Goal: Transaction & Acquisition: Purchase product/service

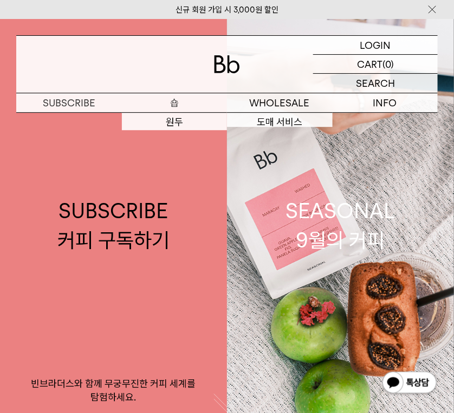
click at [200, 99] on p "숍" at bounding box center [175, 102] width 106 height 19
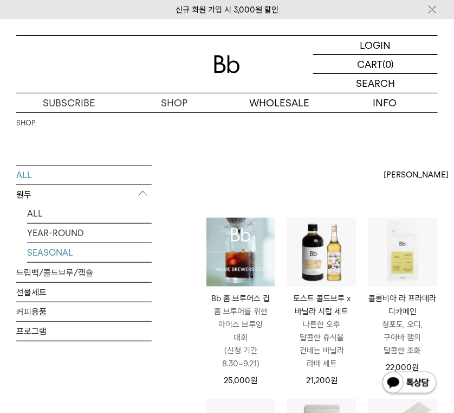
click at [49, 253] on link "SEASONAL" at bounding box center [89, 252] width 125 height 19
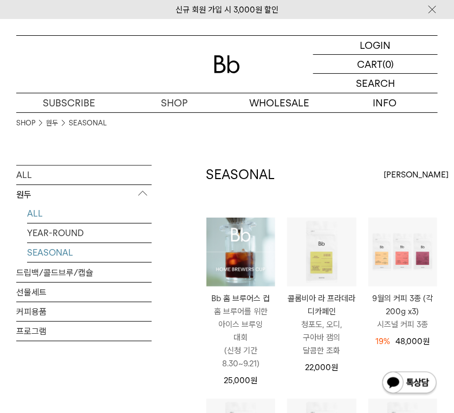
click at [60, 215] on link "ALL" at bounding box center [89, 213] width 125 height 19
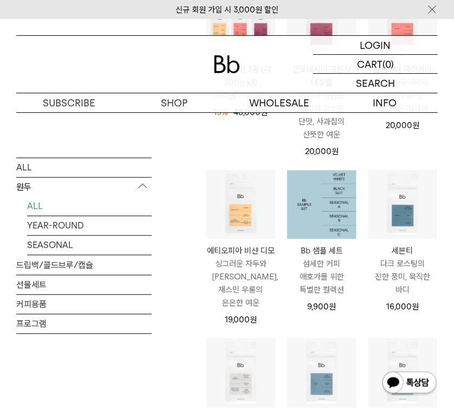
scroll to position [433, 0]
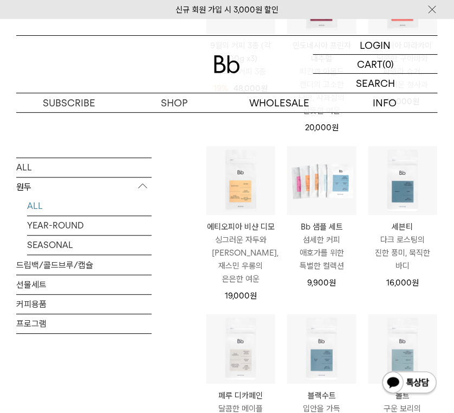
click at [261, 253] on p "싱그러운 자두와 [PERSON_NAME], 재스민 우롱의 은은한 여운" at bounding box center [241, 260] width 69 height 52
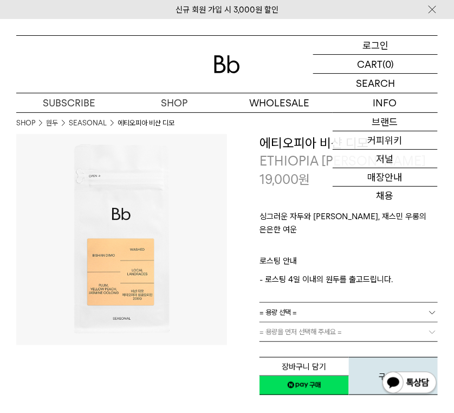
click at [392, 44] on div "LOGIN 로그인" at bounding box center [375, 45] width 125 height 18
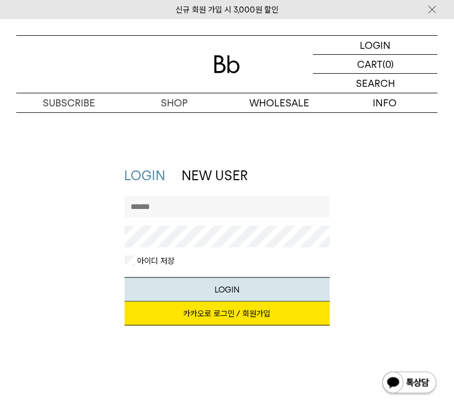
click at [246, 323] on link "카카오로 로그인 / 회원가입" at bounding box center [227, 313] width 205 height 24
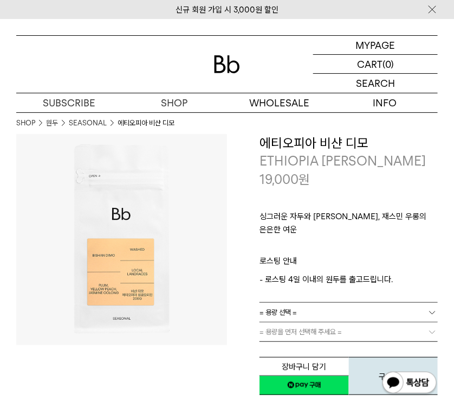
click at [313, 306] on link "= 용량 선택 =" at bounding box center [349, 311] width 178 height 19
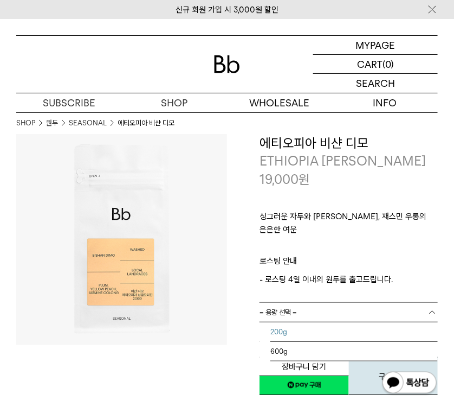
click at [313, 323] on li "200g" at bounding box center [353, 332] width 167 height 20
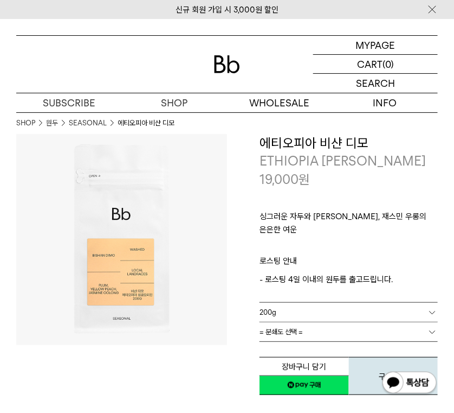
scroll to position [72, 0]
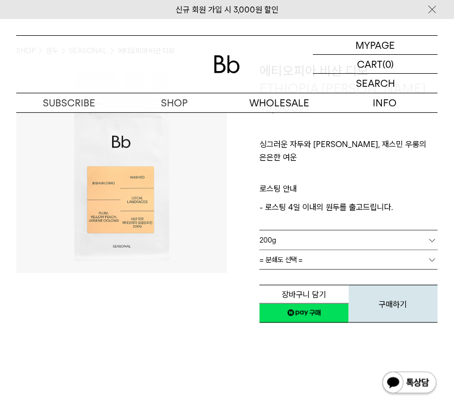
click at [322, 250] on link "= 분쇄도 선택 =" at bounding box center [349, 259] width 178 height 19
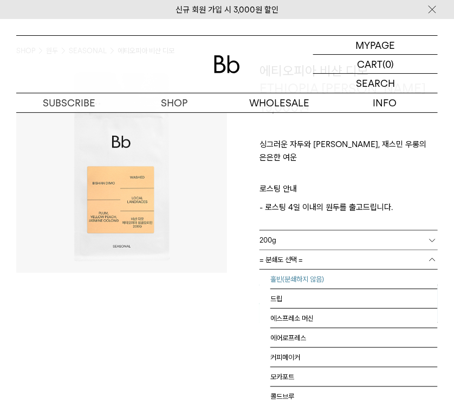
drag, startPoint x: 302, startPoint y: 266, endPoint x: 307, endPoint y: 283, distance: 18.0
click at [302, 269] on li "홀빈(분쇄하지 않음)" at bounding box center [353, 279] width 167 height 20
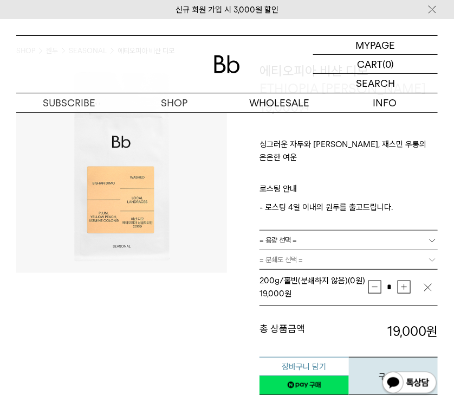
click at [324, 357] on button "장바구니 담기" at bounding box center [304, 366] width 89 height 19
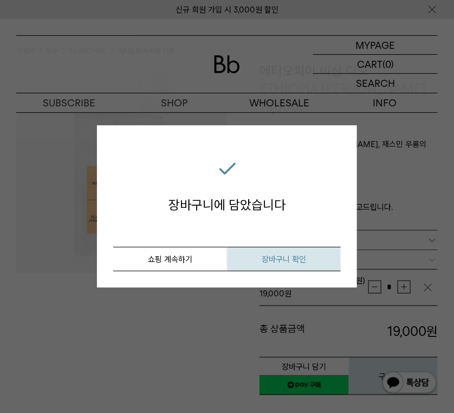
click at [262, 253] on button "장바구니 확인" at bounding box center [284, 259] width 114 height 24
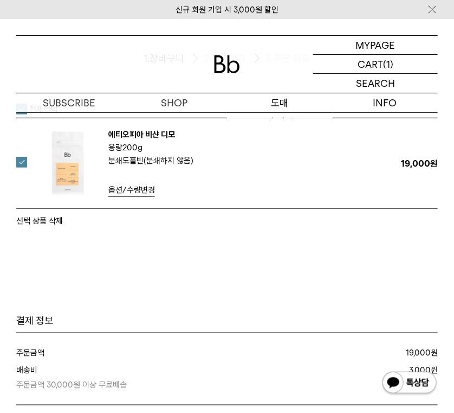
scroll to position [72, 0]
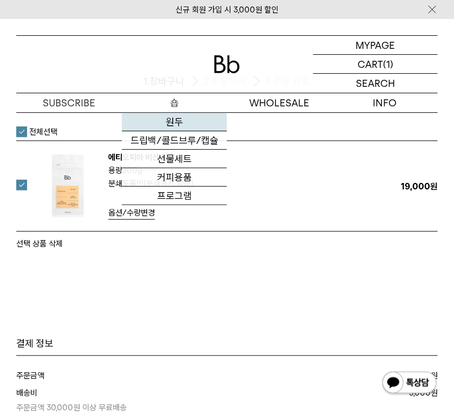
click at [173, 117] on link "원두" at bounding box center [175, 122] width 106 height 18
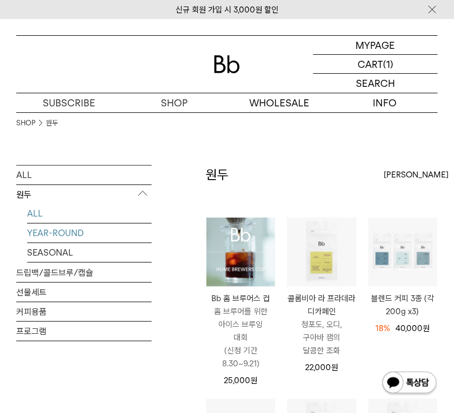
click at [95, 229] on link "YEAR-ROUND" at bounding box center [89, 232] width 125 height 19
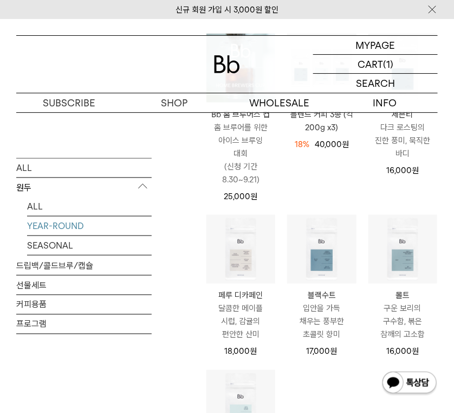
scroll to position [216, 0]
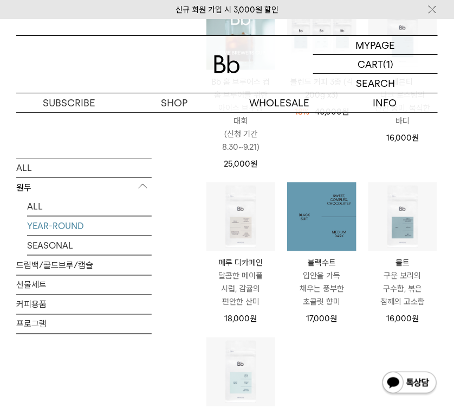
click at [327, 205] on img at bounding box center [321, 216] width 69 height 69
